Goal: Task Accomplishment & Management: Manage account settings

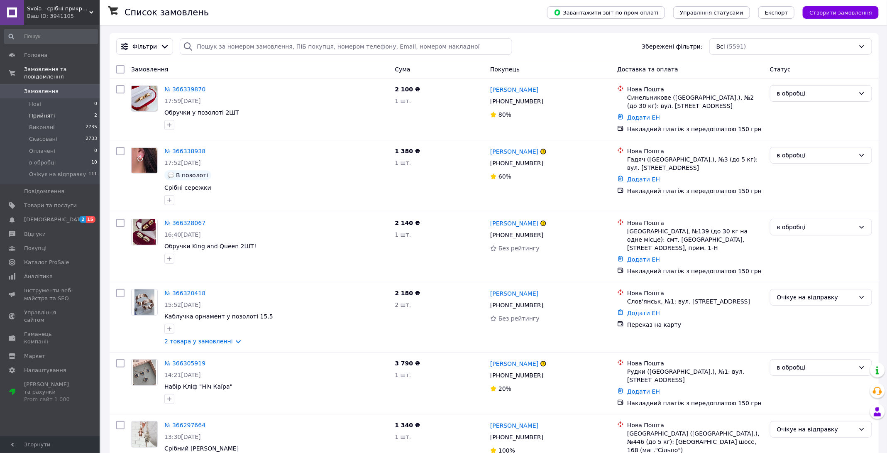
click at [47, 116] on span "Прийняті" at bounding box center [42, 115] width 26 height 7
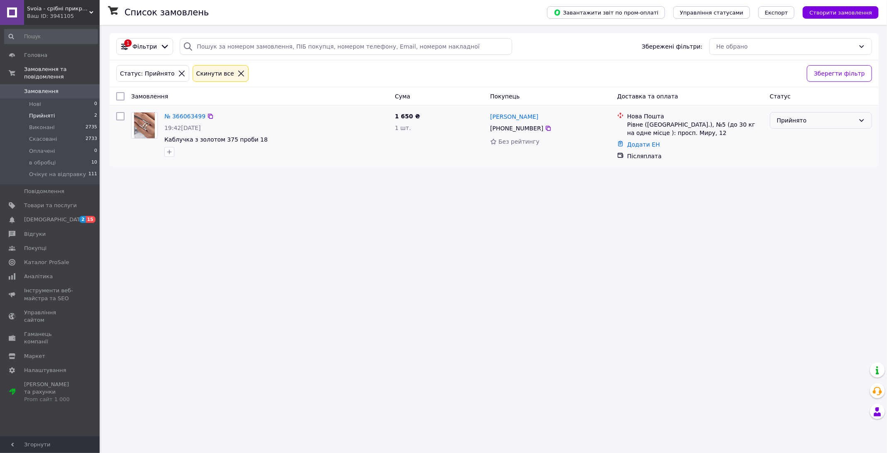
click at [797, 118] on div "Прийнято" at bounding box center [816, 120] width 78 height 9
click at [805, 150] on li "Скасовано" at bounding box center [821, 151] width 102 height 15
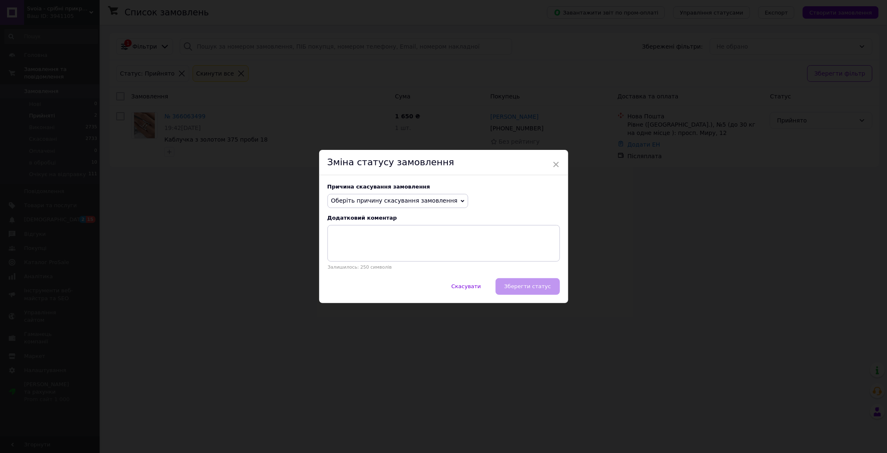
click at [420, 204] on span "Оберіть причину скасування замовлення" at bounding box center [397, 201] width 141 height 14
click at [390, 236] on li "Оплата не надійшла" at bounding box center [398, 240] width 140 height 12
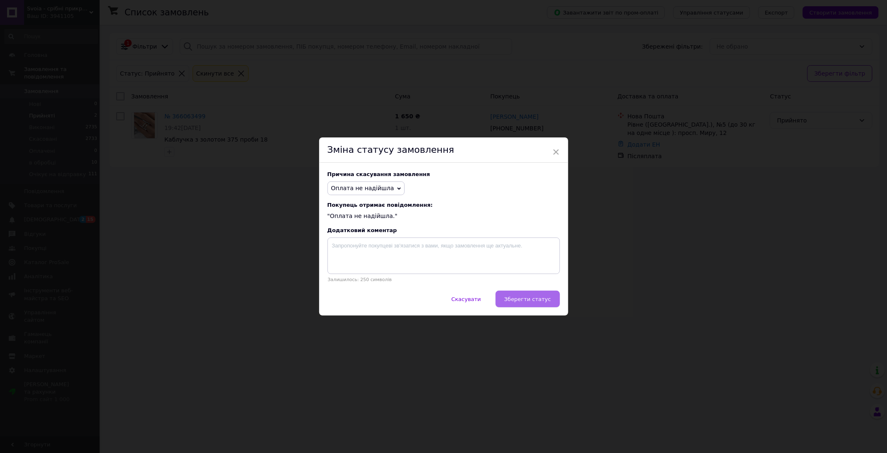
click at [516, 299] on span "Зберегти статус" at bounding box center [527, 299] width 47 height 6
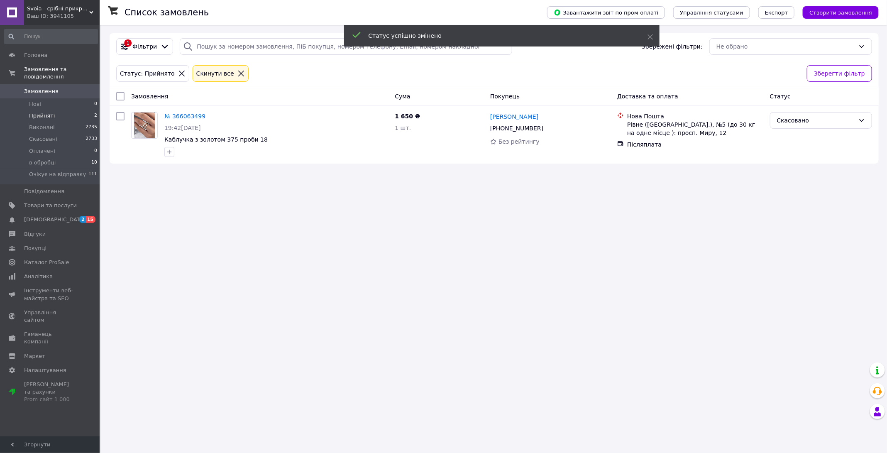
click at [237, 75] on div at bounding box center [241, 73] width 11 height 7
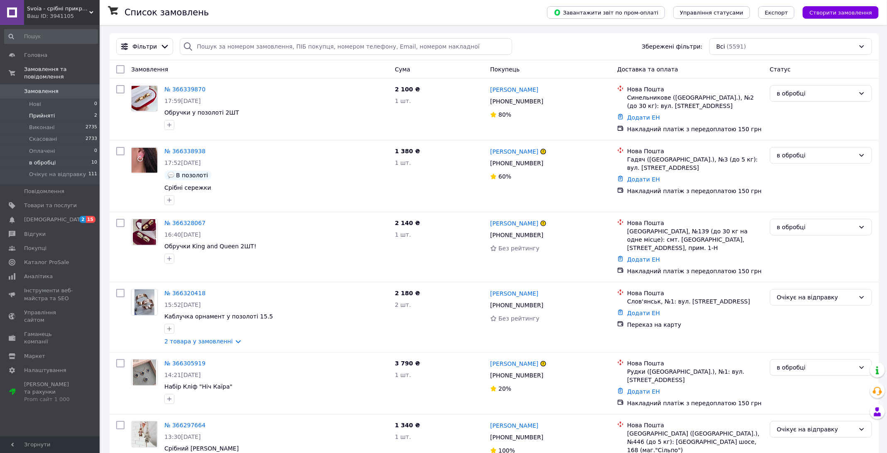
click at [49, 160] on span "в обробці" at bounding box center [42, 162] width 27 height 7
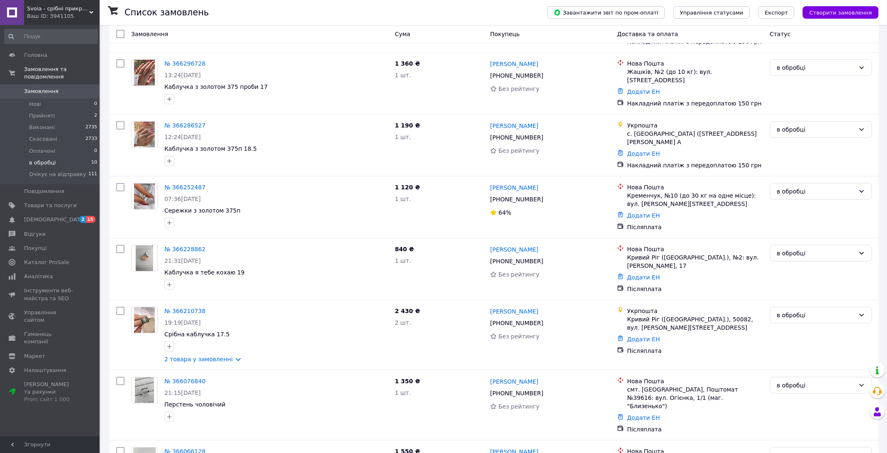
scroll to position [358, 0]
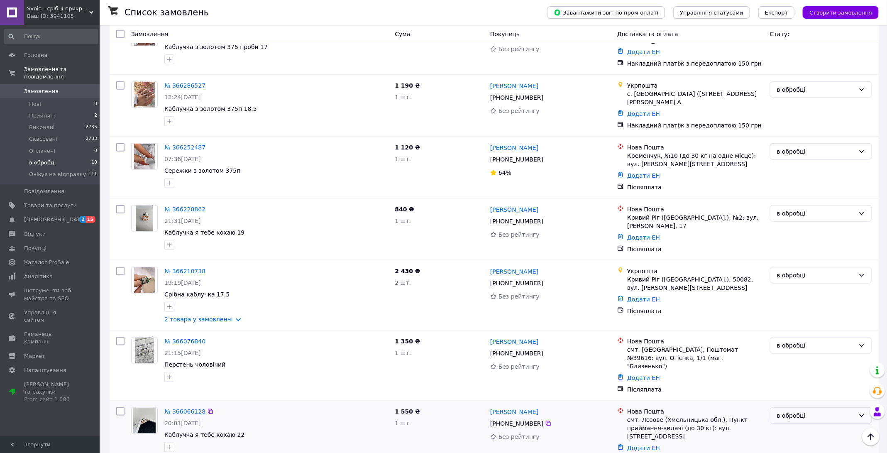
click at [797, 411] on div "в обробці" at bounding box center [816, 415] width 78 height 9
click at [548, 420] on icon at bounding box center [548, 423] width 7 height 7
click at [817, 411] on div "в обробці" at bounding box center [816, 415] width 78 height 9
click at [783, 348] on li "Скасовано" at bounding box center [821, 345] width 102 height 15
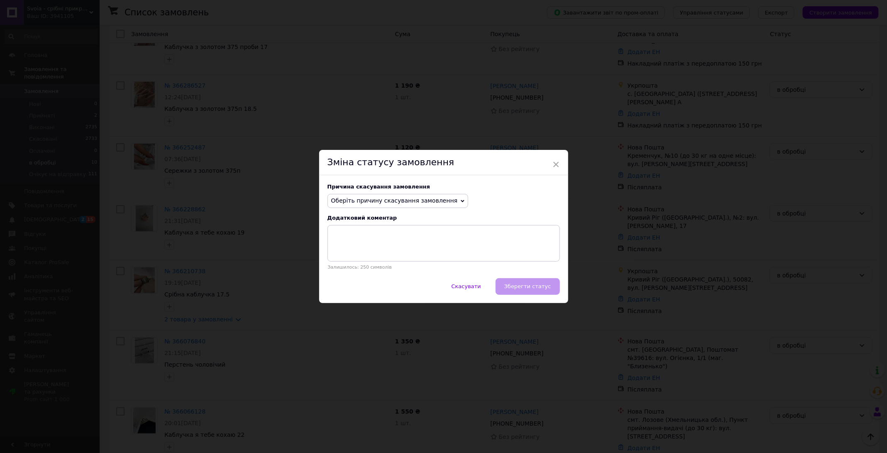
click at [355, 189] on div "Причина скасування замовлення" at bounding box center [443, 186] width 232 height 6
click at [355, 197] on span "Оберіть причину скасування замовлення" at bounding box center [397, 201] width 141 height 14
click at [354, 238] on li "Оплата не надійшла" at bounding box center [398, 240] width 140 height 12
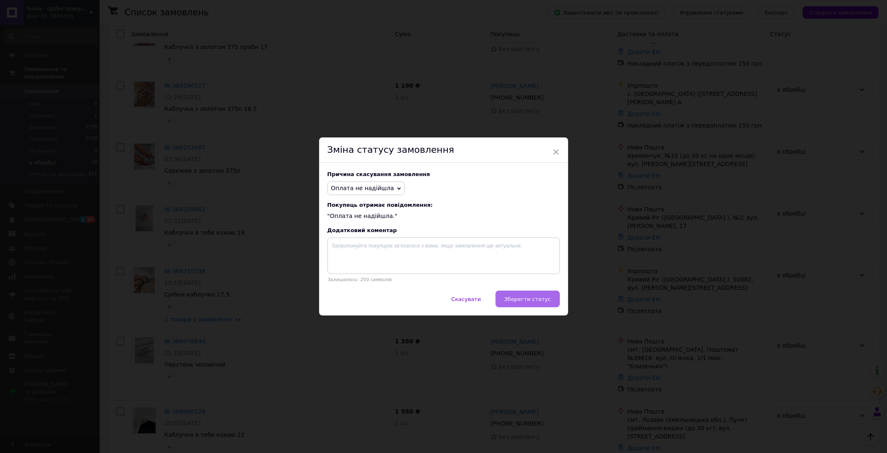
click at [541, 299] on span "Зберегти статус" at bounding box center [527, 299] width 47 height 6
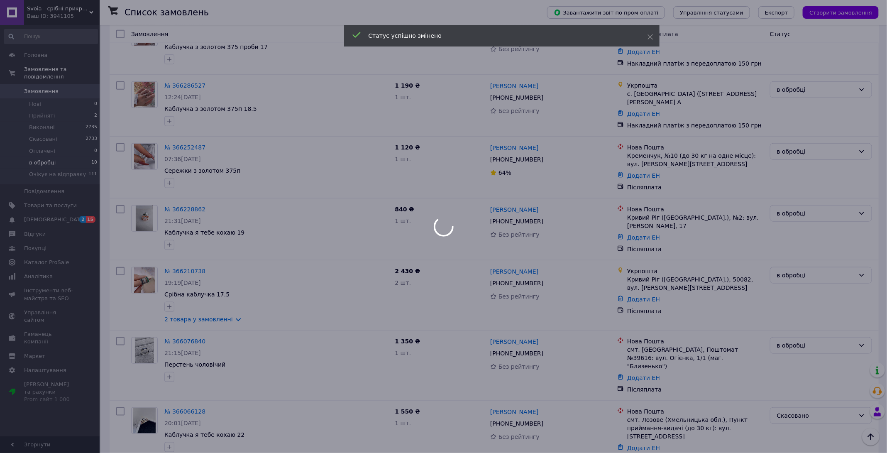
scroll to position [346, 0]
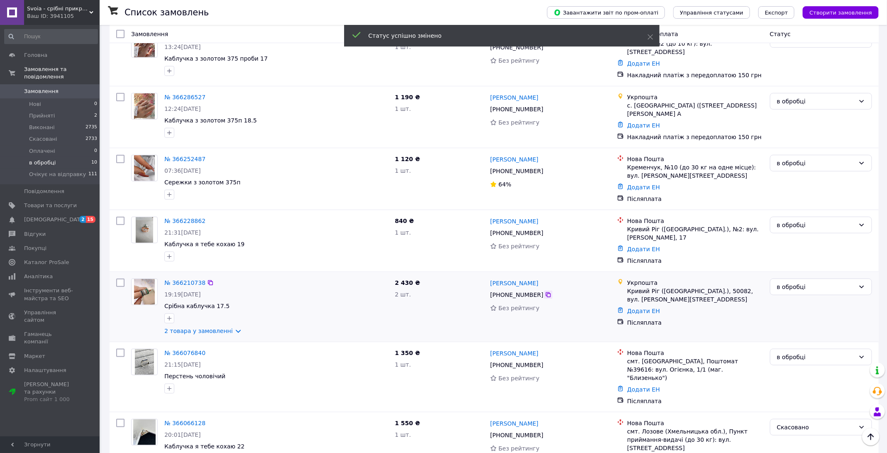
click at [546, 292] on icon at bounding box center [548, 294] width 5 height 5
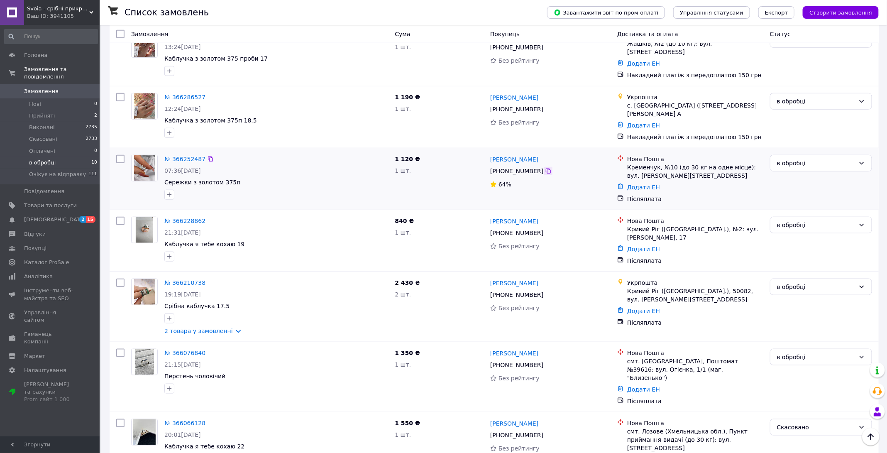
click at [546, 168] on icon at bounding box center [548, 171] width 7 height 7
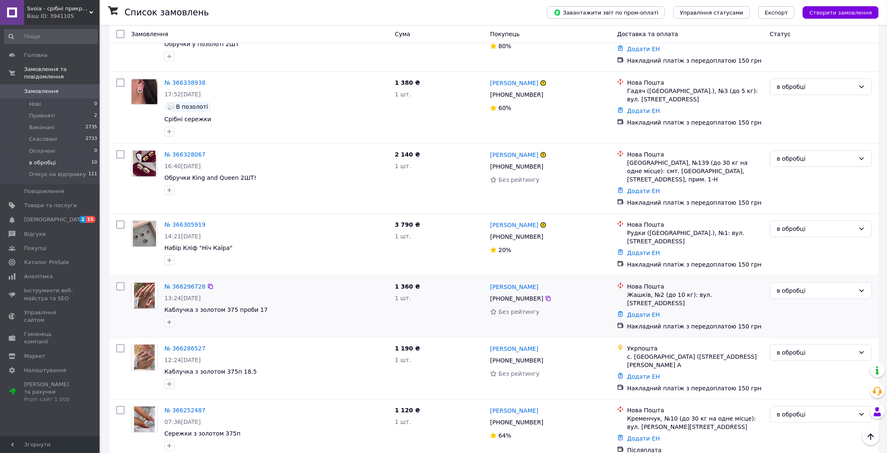
scroll to position [92, 0]
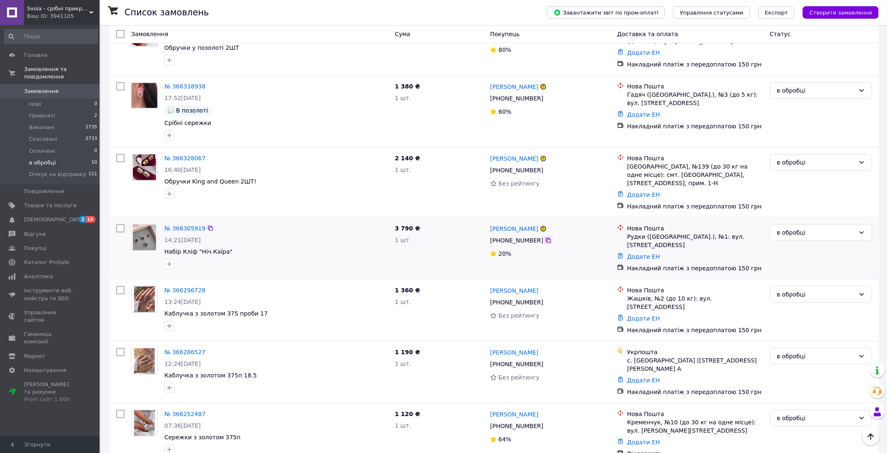
click at [550, 236] on div at bounding box center [548, 240] width 8 height 8
click at [546, 237] on icon at bounding box center [548, 240] width 7 height 7
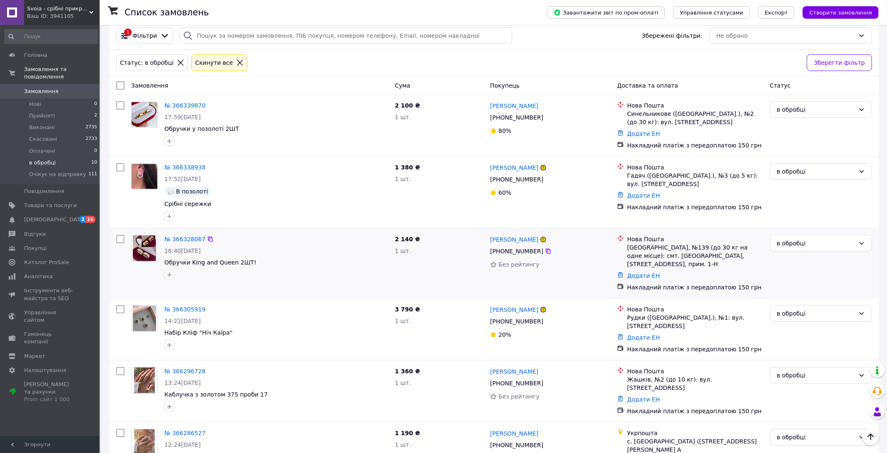
scroll to position [0, 0]
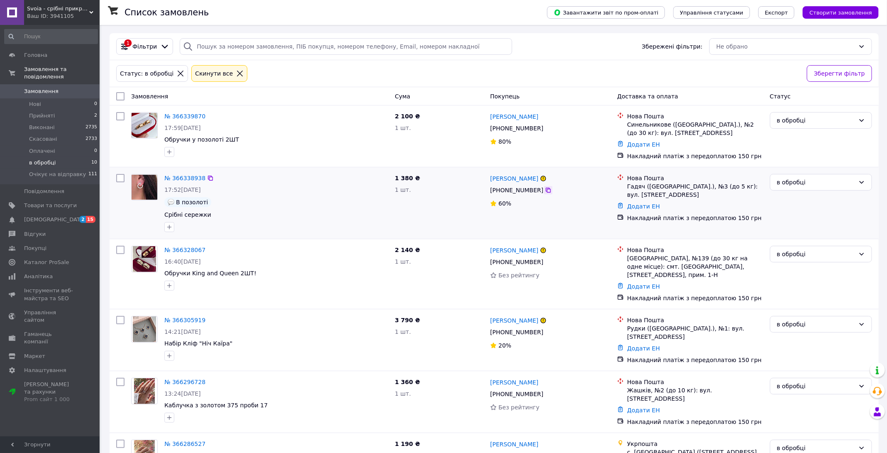
click at [546, 189] on icon at bounding box center [548, 190] width 7 height 7
click at [236, 75] on icon at bounding box center [239, 73] width 7 height 7
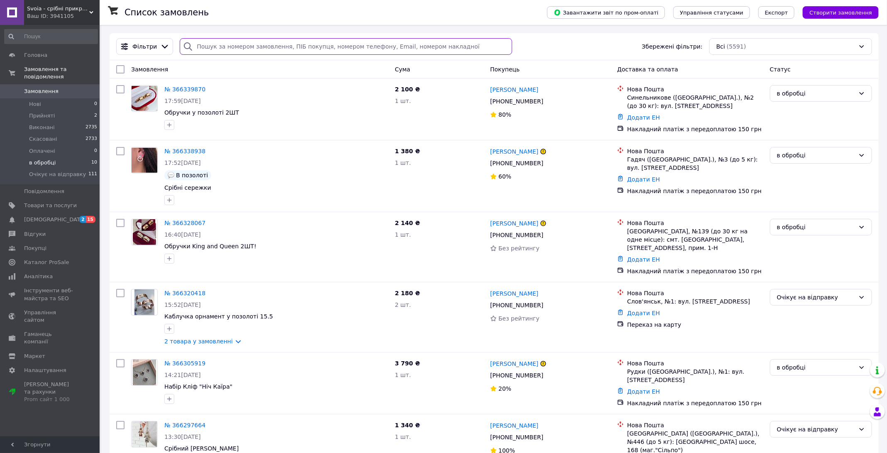
click at [274, 45] on input "search" at bounding box center [346, 46] width 332 height 17
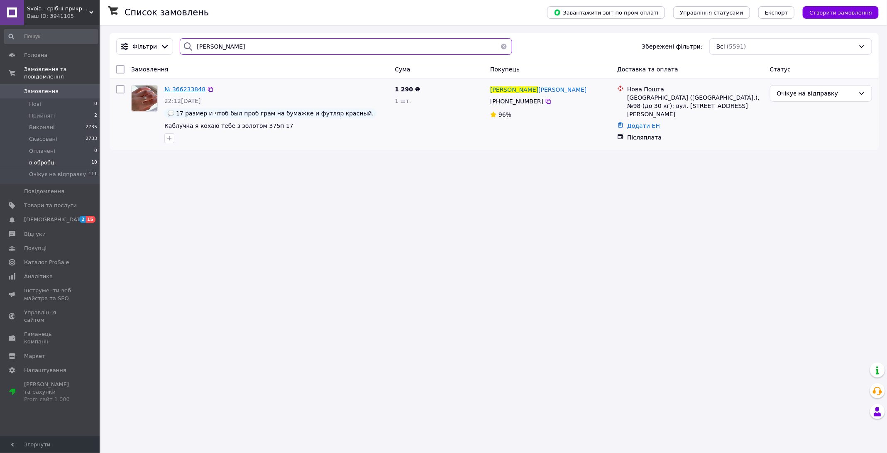
type input "[PERSON_NAME]"
click at [189, 89] on span "№ 366233848" at bounding box center [184, 89] width 41 height 7
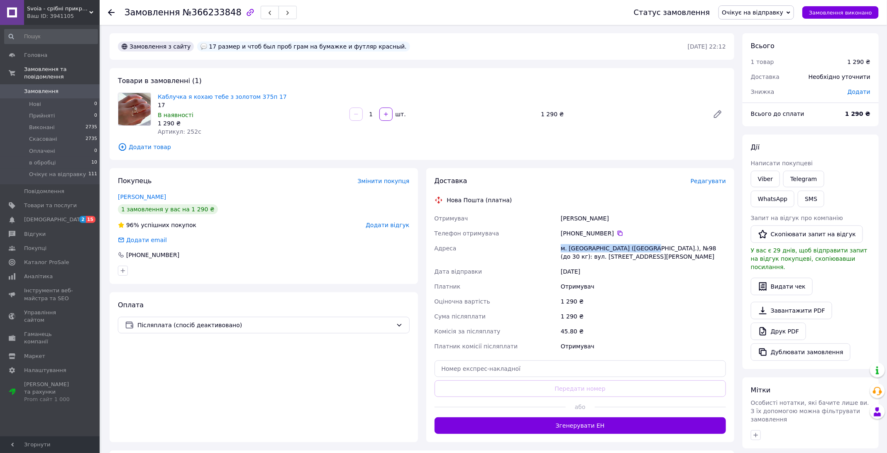
drag, startPoint x: 561, startPoint y: 248, endPoint x: 641, endPoint y: 248, distance: 80.9
click at [641, 248] on div "м. [GEOGRAPHIC_DATA] ([GEOGRAPHIC_DATA].), №98 (до 30 кг): вул. [STREET_ADDRESS…" at bounding box center [643, 252] width 168 height 23
copy div "м. [GEOGRAPHIC_DATA] ([GEOGRAPHIC_DATA].), №98"
drag, startPoint x: 572, startPoint y: 232, endPoint x: 612, endPoint y: 231, distance: 39.4
click at [612, 231] on div "[PHONE_NUMBER]" at bounding box center [643, 233] width 165 height 8
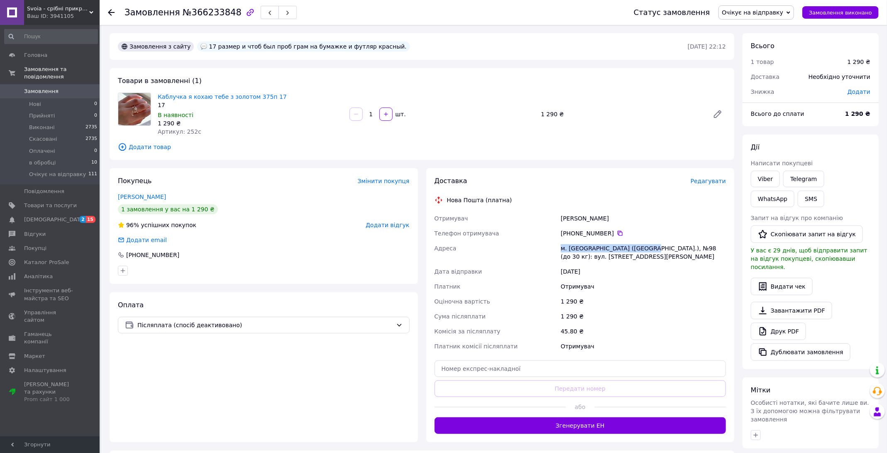
copy div "0 96 816 30 14"
click at [449, 115] on div "1   шт." at bounding box center [442, 113] width 187 height 13
click at [520, 361] on input "text" at bounding box center [580, 368] width 292 height 17
paste input "20451269245814"
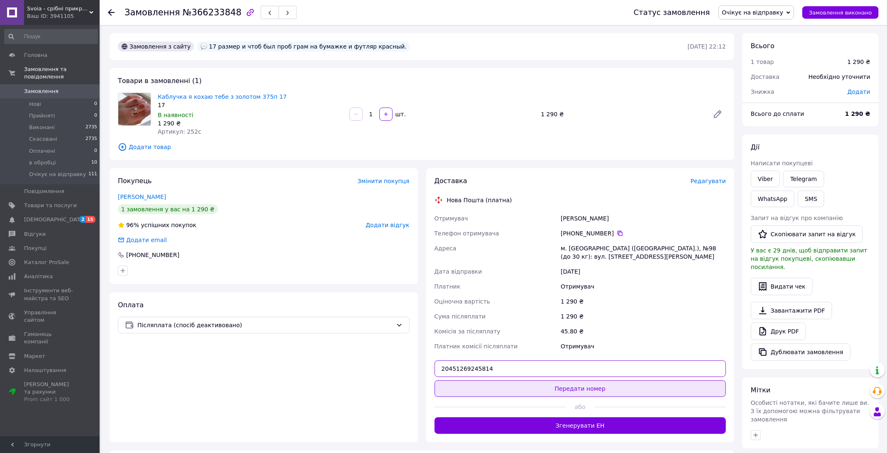
type input "20451269245814"
click at [574, 393] on button "Передати номер" at bounding box center [580, 388] width 292 height 17
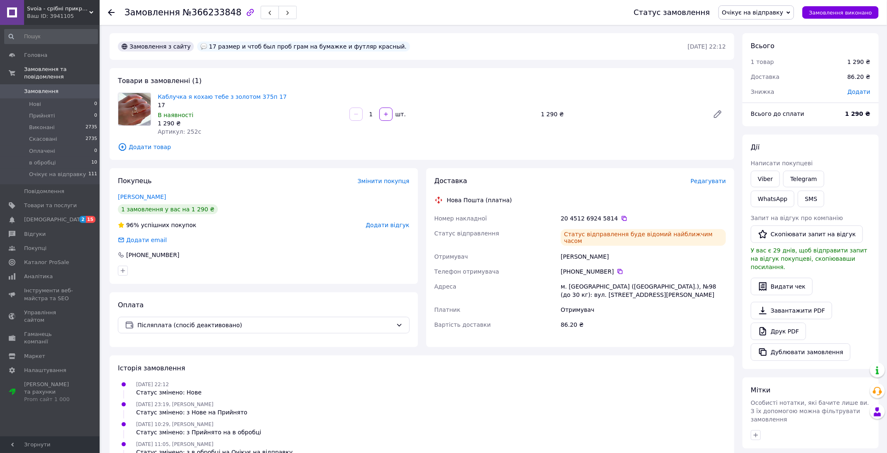
click at [109, 9] on icon at bounding box center [111, 12] width 7 height 7
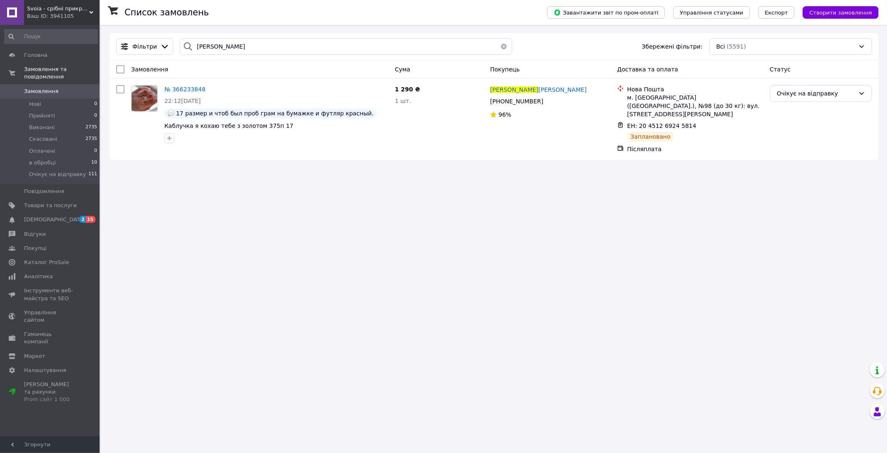
click at [502, 46] on button "button" at bounding box center [503, 46] width 17 height 17
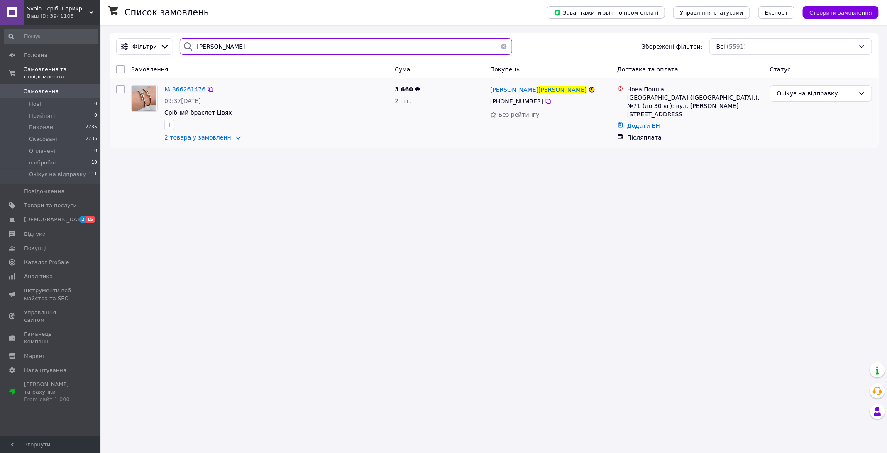
type input "[PERSON_NAME]"
click at [184, 88] on span "№ 366261476" at bounding box center [184, 89] width 41 height 7
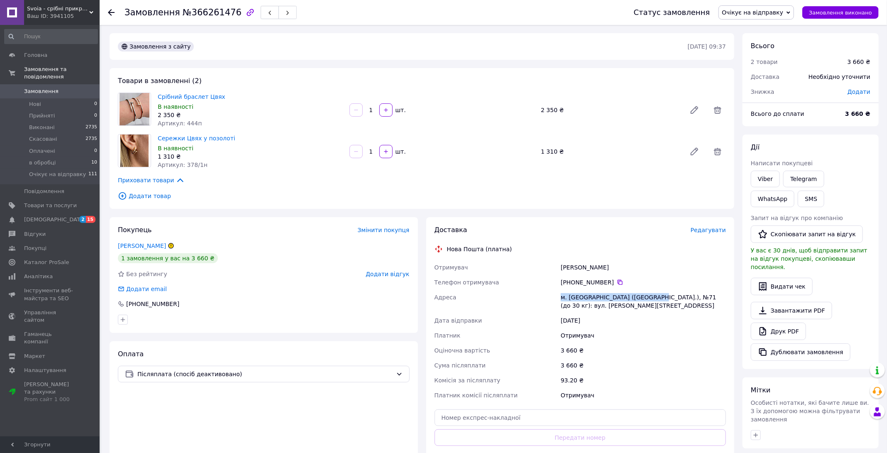
drag, startPoint x: 561, startPoint y: 296, endPoint x: 646, endPoint y: 299, distance: 84.7
click at [646, 299] on div "м. [GEOGRAPHIC_DATA] ([GEOGRAPHIC_DATA].), №71 (до 30 кг): вул. [PERSON_NAME][S…" at bounding box center [643, 301] width 168 height 23
copy div "м. [GEOGRAPHIC_DATA] ([GEOGRAPHIC_DATA].), №71"
drag, startPoint x: 572, startPoint y: 281, endPoint x: 615, endPoint y: 283, distance: 42.8
click at [615, 283] on div "[PHONE_NUMBER]" at bounding box center [643, 282] width 165 height 8
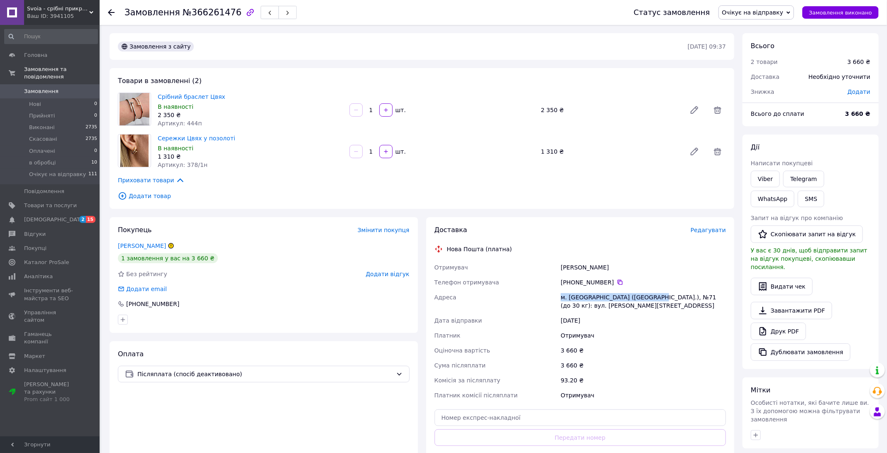
copy div "0 96 590 95 52"
click at [471, 414] on input "text" at bounding box center [580, 417] width 292 height 17
paste input "20451269250141"
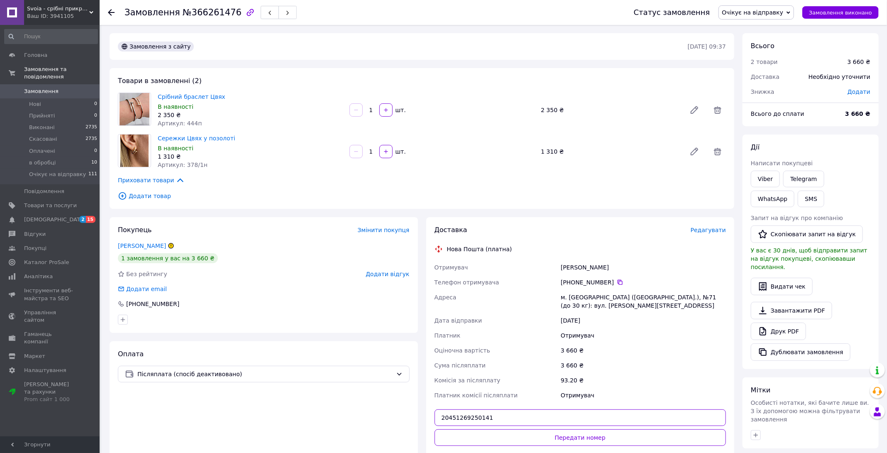
type input "20451269250141"
click at [529, 426] on div "Доставка Редагувати Нова Пошта (платна) Отримувач [PERSON_NAME] Телефон отримув…" at bounding box center [580, 353] width 292 height 257
click at [530, 432] on button "Передати номер" at bounding box center [580, 437] width 292 height 17
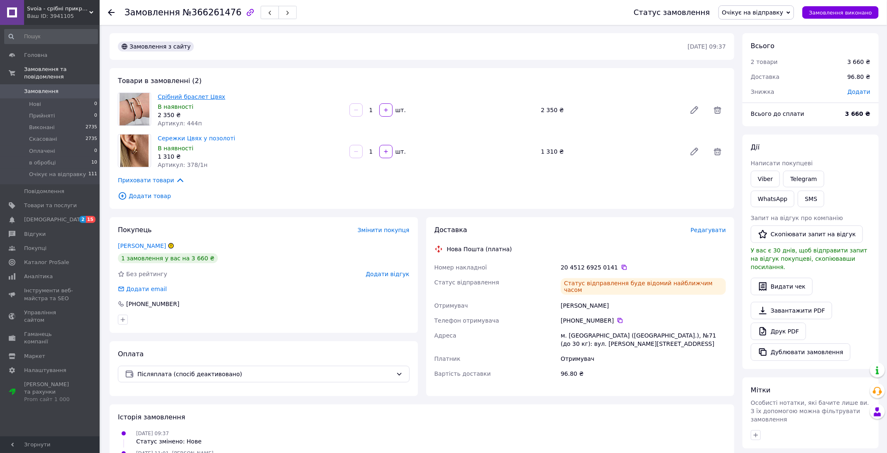
click at [204, 98] on link "Срібний браслет Цвях" at bounding box center [192, 96] width 68 height 7
click at [107, 10] on div "Замовлення №366261476 Статус замовлення Очікує на відправку Прийнято Виконано С…" at bounding box center [493, 12] width 787 height 25
click at [112, 10] on icon at bounding box center [111, 12] width 7 height 7
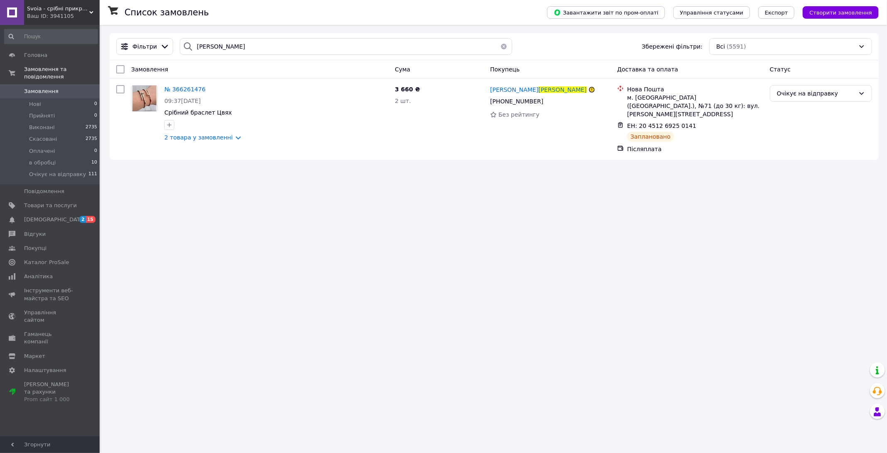
click at [500, 44] on button "button" at bounding box center [503, 46] width 17 height 17
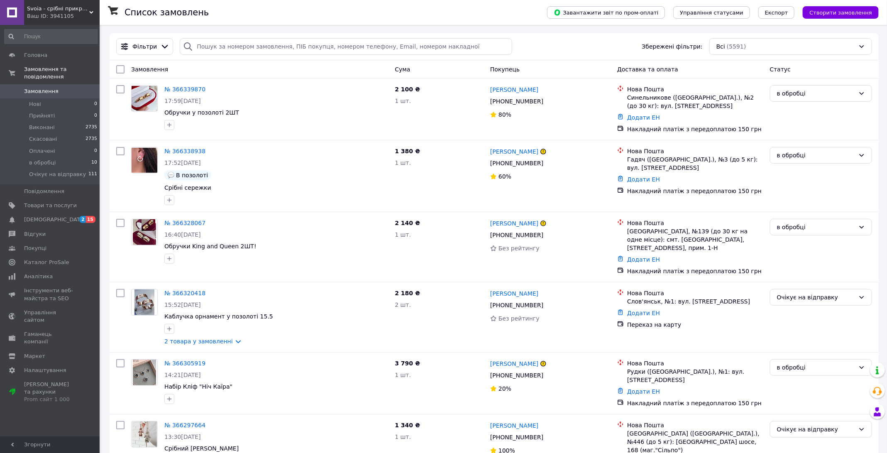
click at [52, 164] on span "в обробці" at bounding box center [42, 162] width 27 height 7
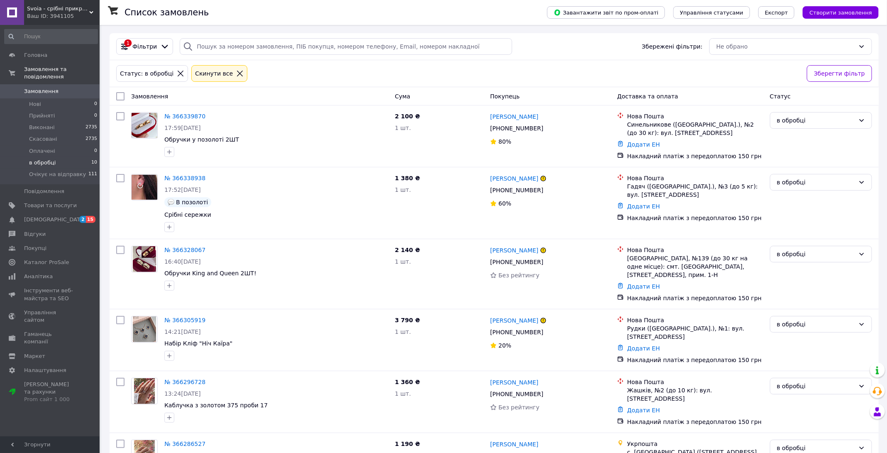
click at [236, 71] on icon at bounding box center [239, 73] width 7 height 7
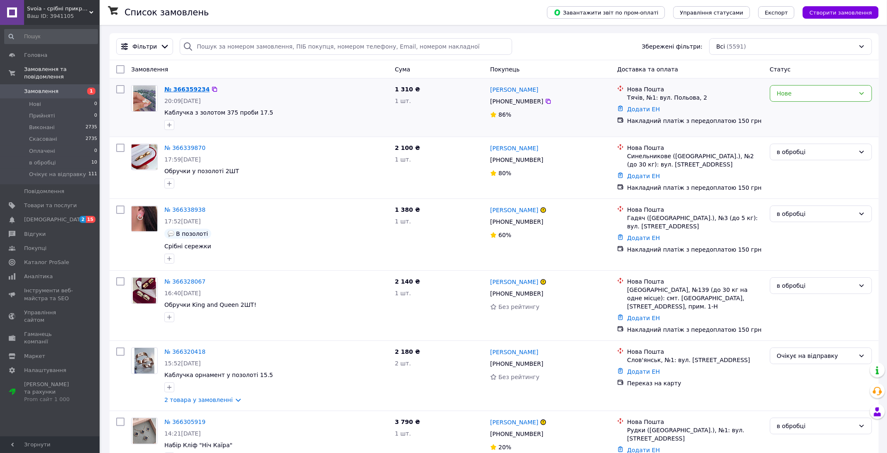
click at [194, 91] on link "№ 366359234" at bounding box center [186, 89] width 45 height 7
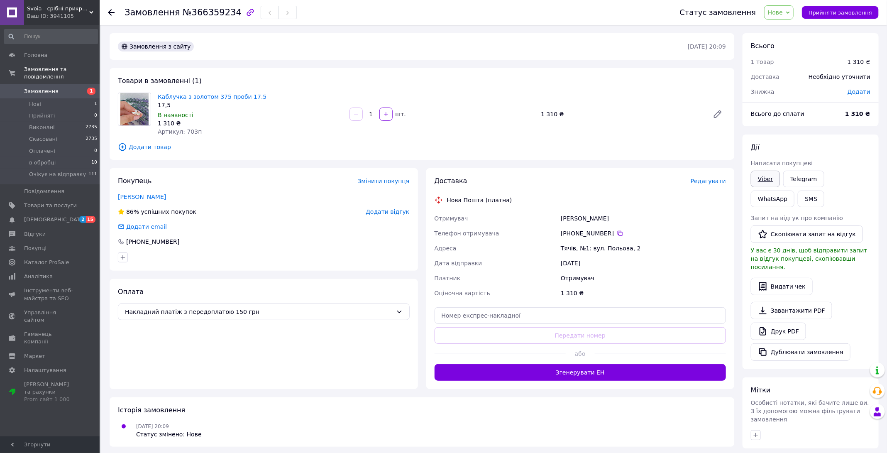
click at [764, 175] on link "Viber" at bounding box center [765, 179] width 29 height 17
click at [788, 12] on span "Нове" at bounding box center [778, 12] width 29 height 14
click at [795, 28] on li "Прийнято" at bounding box center [796, 29] width 65 height 12
click at [784, 7] on span "Прийнято" at bounding box center [771, 12] width 44 height 14
click at [778, 67] on li "в обробці" at bounding box center [782, 66] width 65 height 12
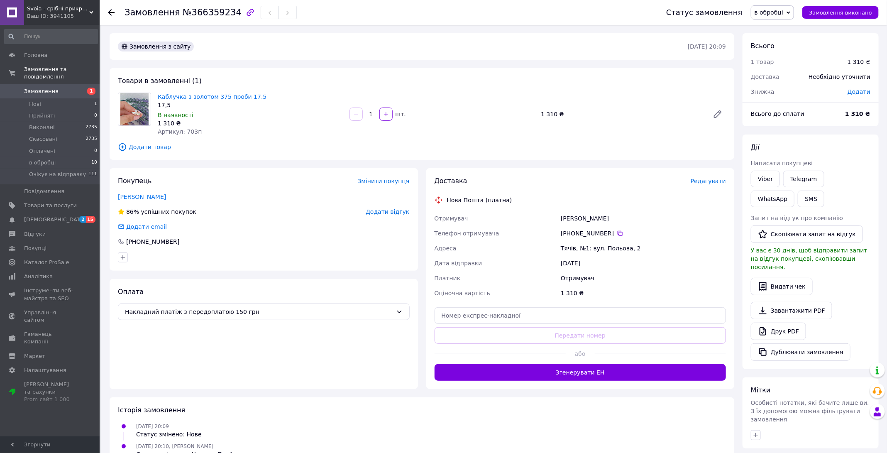
click at [110, 10] on icon at bounding box center [111, 12] width 7 height 7
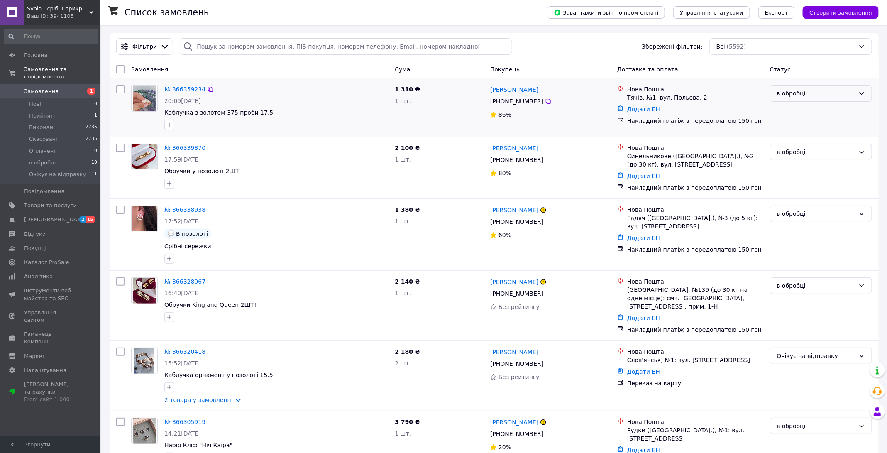
click at [824, 96] on div "в обробці" at bounding box center [816, 93] width 78 height 9
click at [809, 167] on li "Очікує на відправку" at bounding box center [821, 170] width 102 height 15
click at [321, 43] on input "search" at bounding box center [346, 46] width 332 height 17
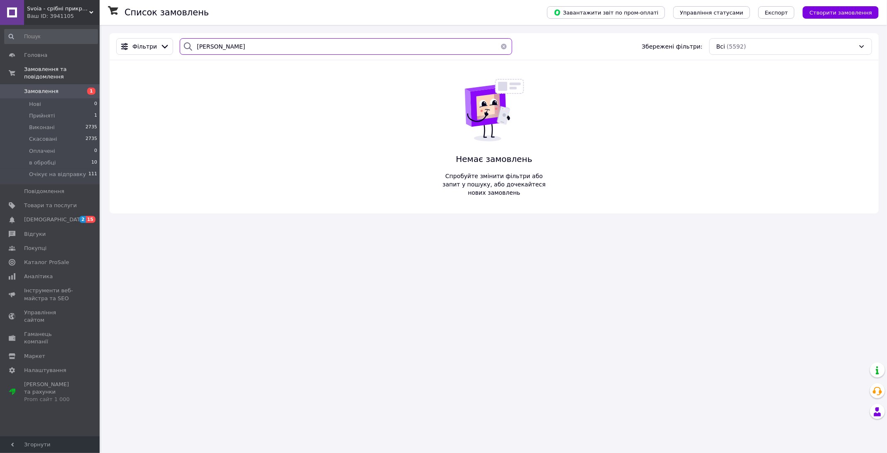
type input "томин"
click at [500, 42] on button "button" at bounding box center [503, 46] width 17 height 17
